Goal: Find specific page/section: Find specific page/section

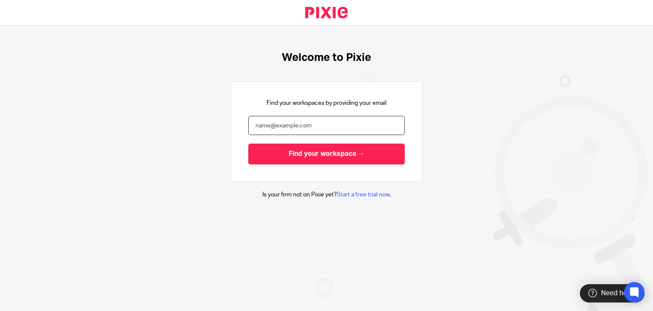
click at [297, 120] on input "email" at bounding box center [326, 125] width 157 height 19
click at [300, 127] on input "email" at bounding box center [326, 125] width 157 height 19
type input "[EMAIL_ADDRESS][PERSON_NAME][DOMAIN_NAME]"
click at [248, 143] on input "Find your workspace →" at bounding box center [326, 153] width 157 height 21
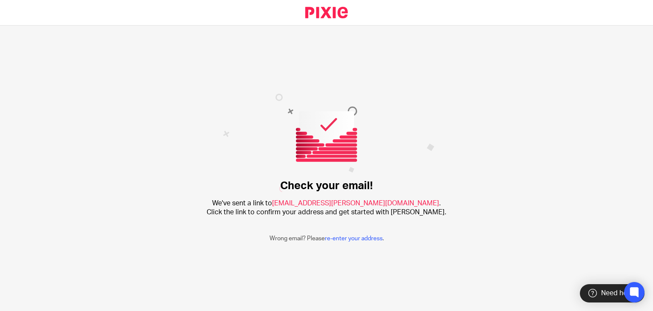
click at [335, 201] on span "[EMAIL_ADDRESS][PERSON_NAME][DOMAIN_NAME]" at bounding box center [355, 203] width 167 height 7
click at [342, 206] on span "[EMAIL_ADDRESS][PERSON_NAME][DOMAIN_NAME]" at bounding box center [355, 203] width 167 height 7
click at [341, 235] on link "re-enter your address" at bounding box center [354, 238] width 58 height 6
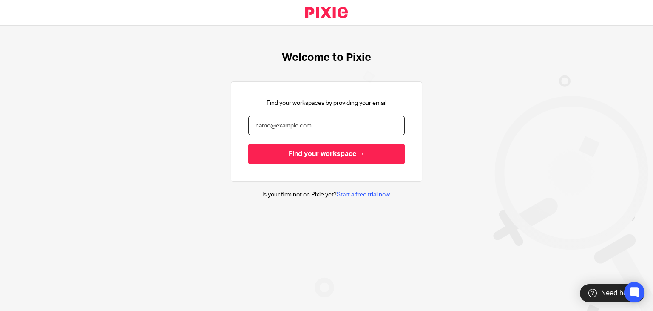
click at [325, 121] on input "email" at bounding box center [326, 125] width 157 height 19
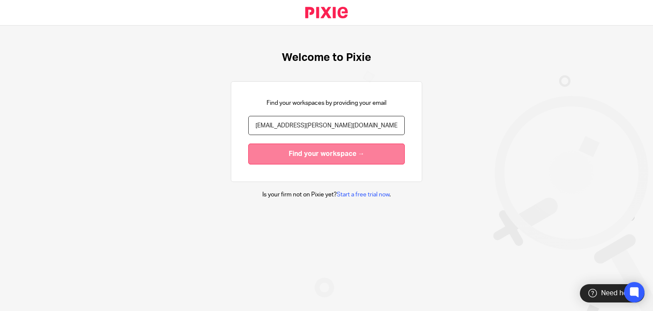
type input "[EMAIL_ADDRESS][PERSON_NAME][DOMAIN_NAME]"
click at [325, 150] on input "Find your workspace →" at bounding box center [326, 153] width 157 height 21
